Goal: Transaction & Acquisition: Purchase product/service

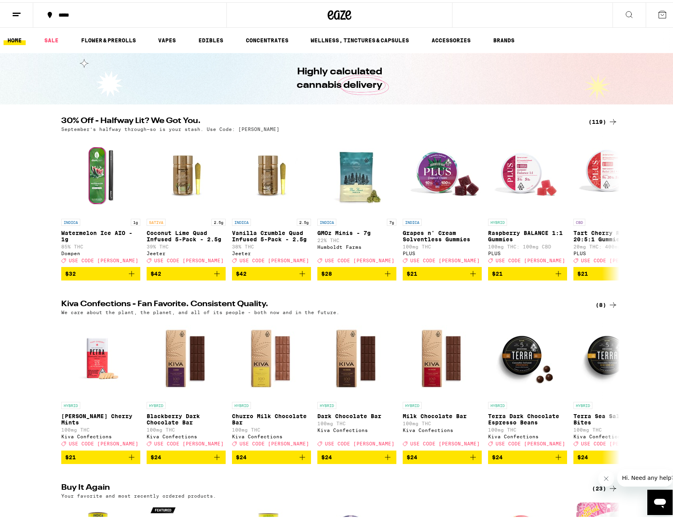
click at [597, 120] on div "(119)" at bounding box center [603, 119] width 29 height 9
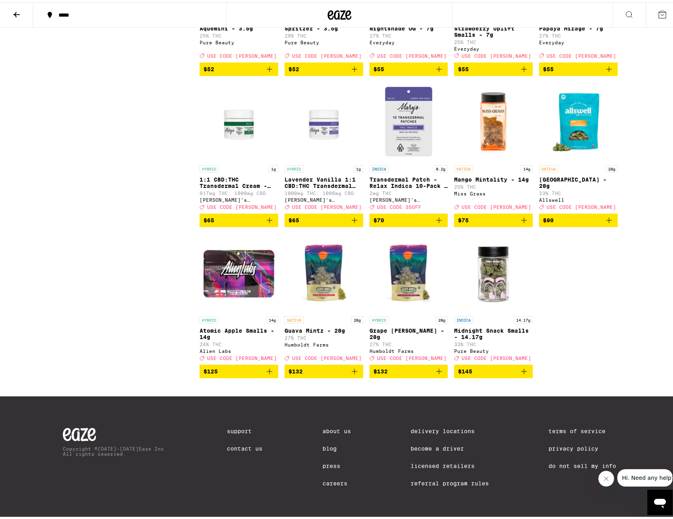
scroll to position [3440, 0]
